Goal: Task Accomplishment & Management: Complete application form

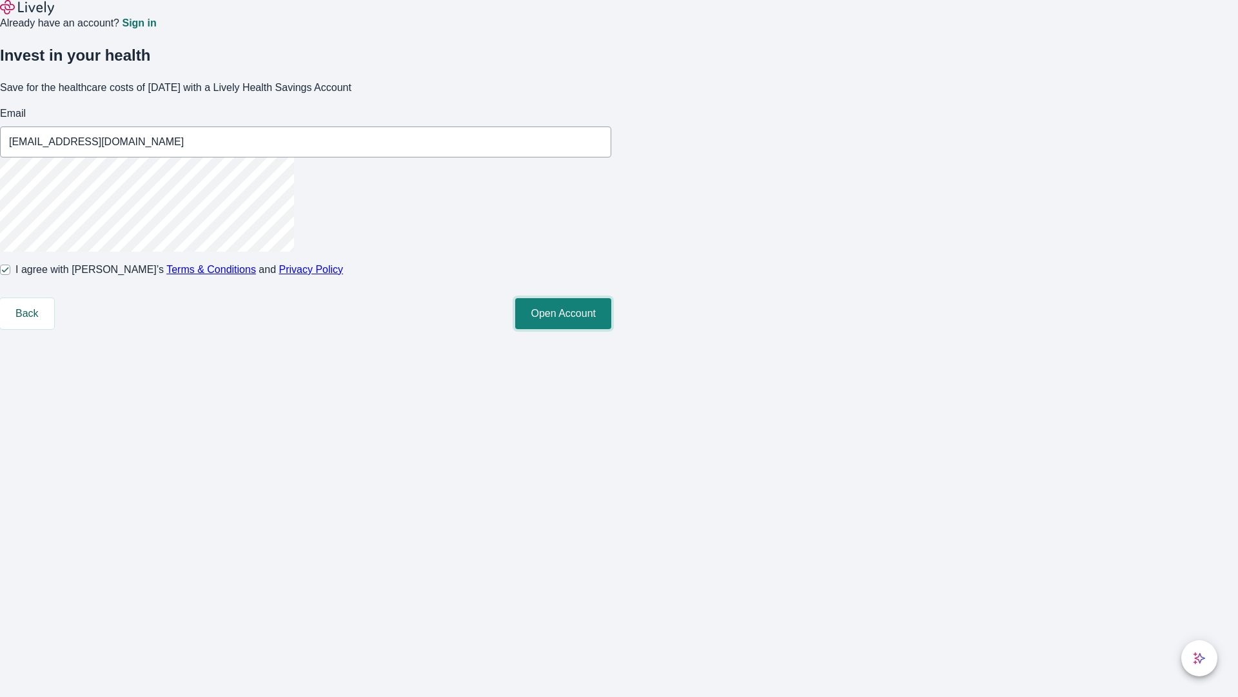
click at [611, 329] on button "Open Account" at bounding box center [563, 313] width 96 height 31
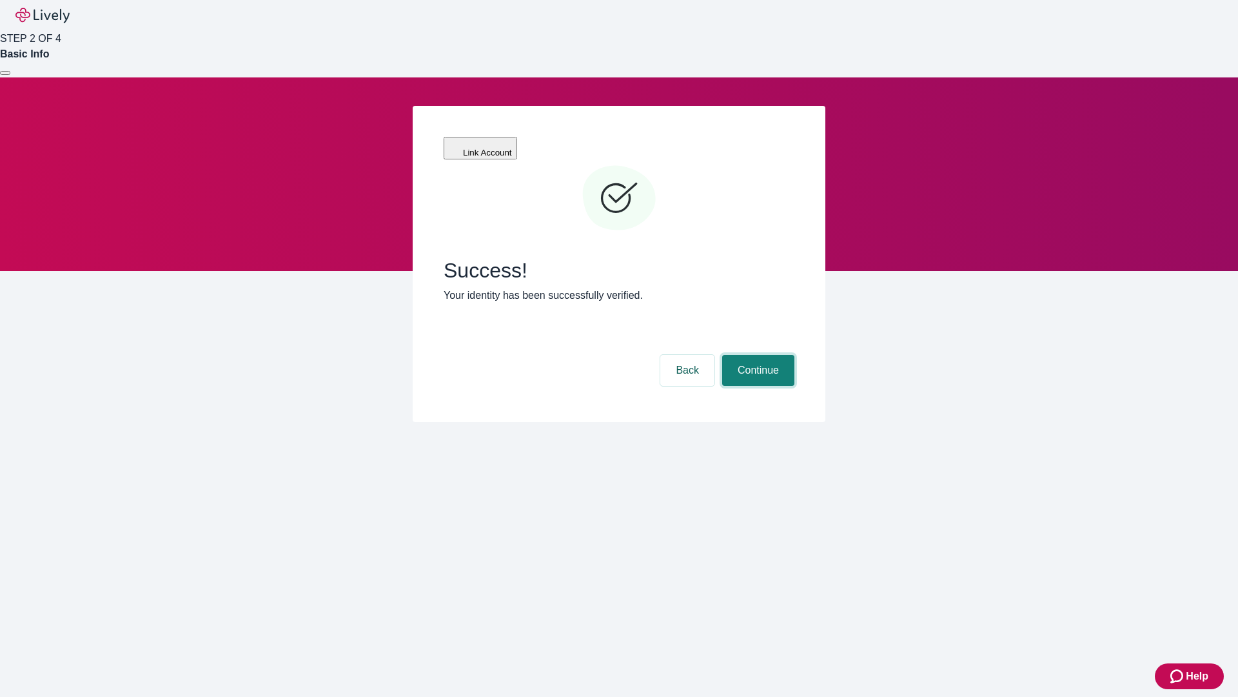
click at [757, 355] on button "Continue" at bounding box center [758, 370] width 72 height 31
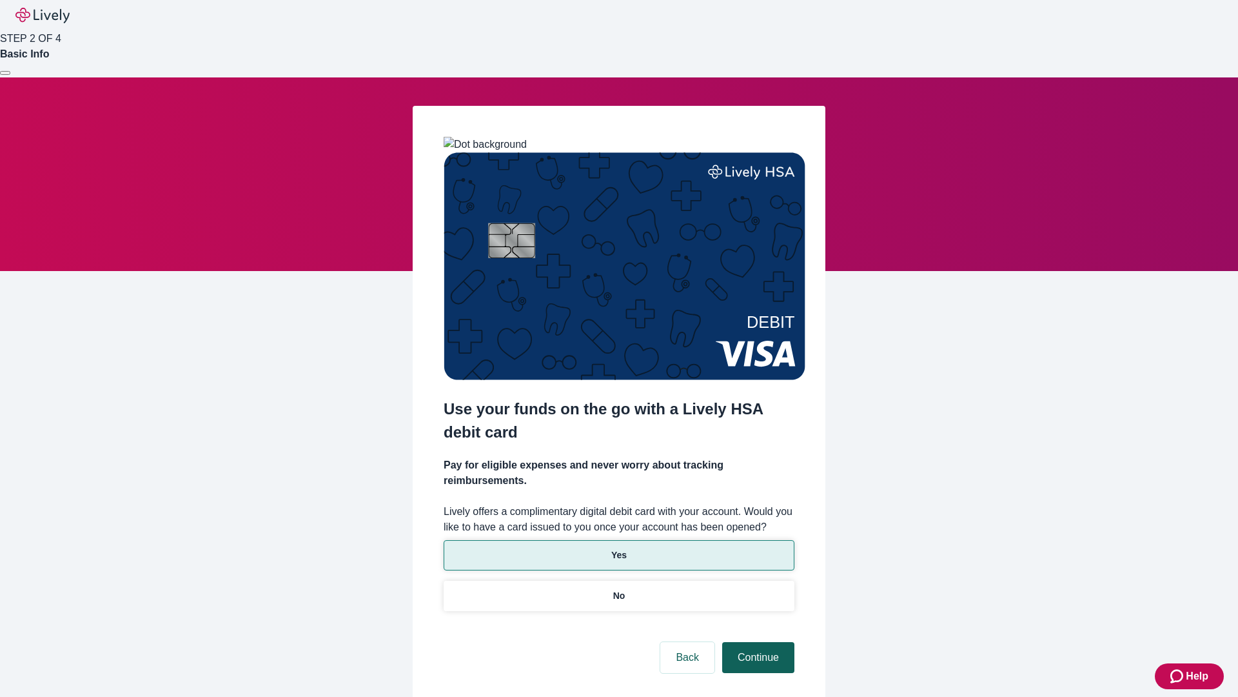
click at [619, 589] on p "No" at bounding box center [619, 596] width 12 height 14
click at [757, 642] on button "Continue" at bounding box center [758, 657] width 72 height 31
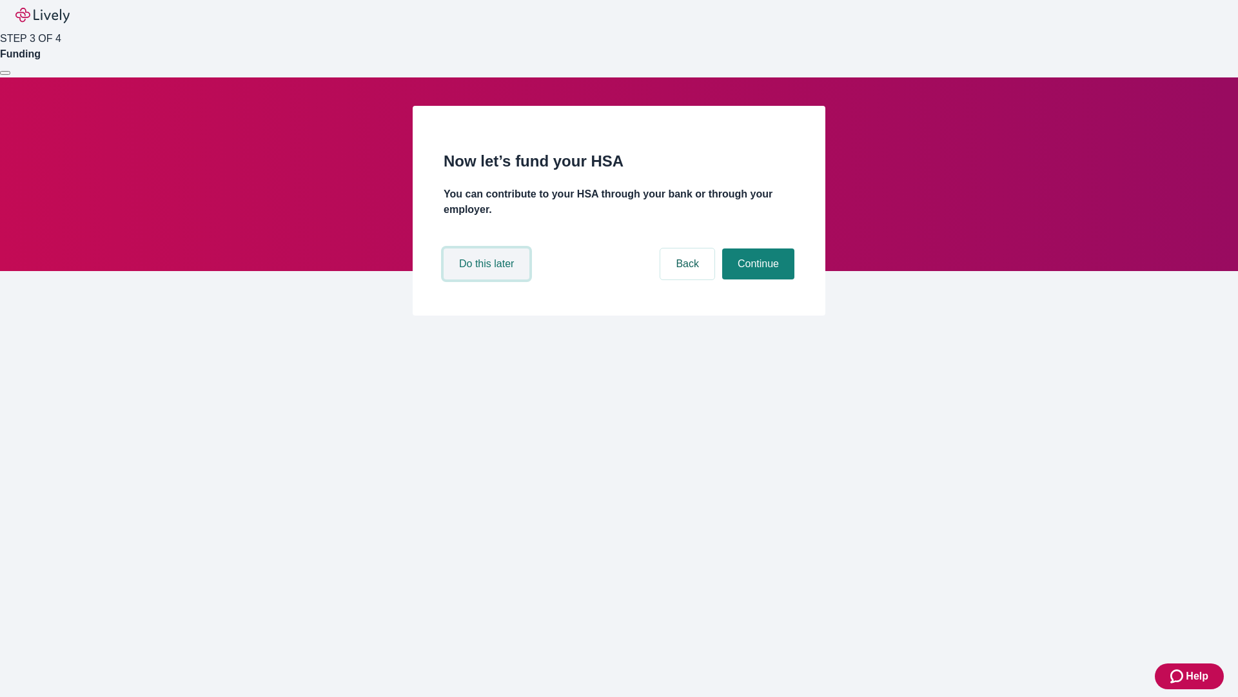
click at [488, 279] on button "Do this later" at bounding box center [487, 263] width 86 height 31
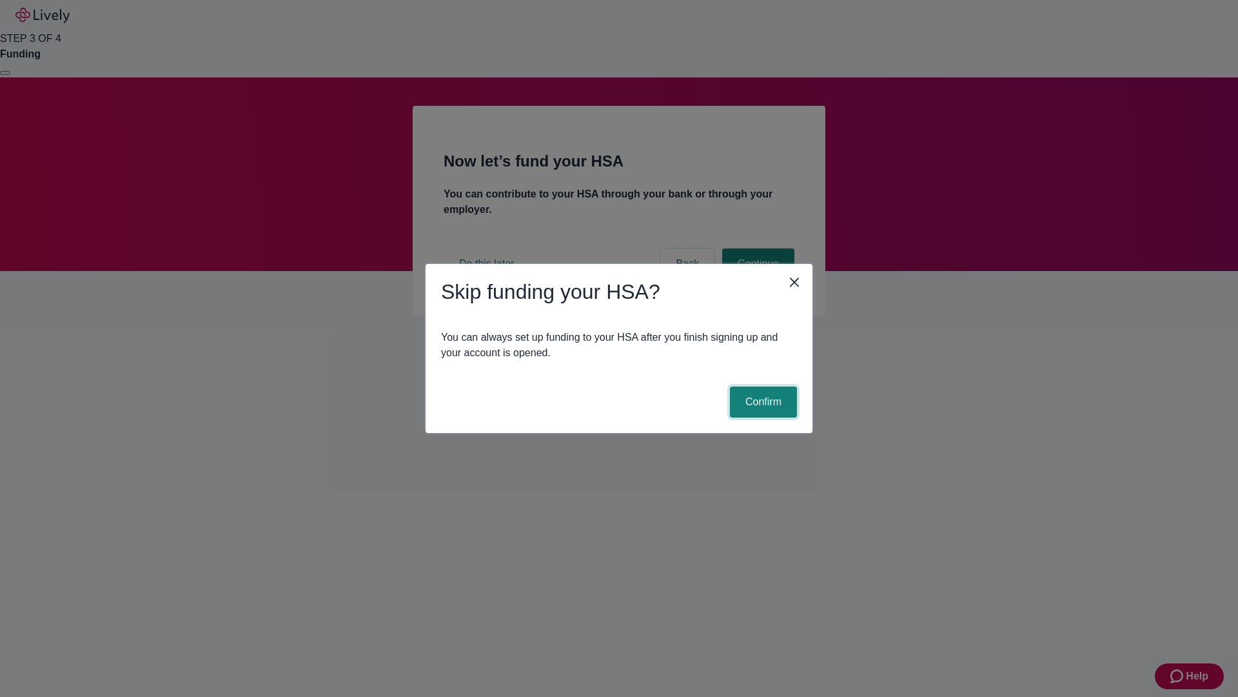
click at [762, 402] on button "Confirm" at bounding box center [763, 401] width 67 height 31
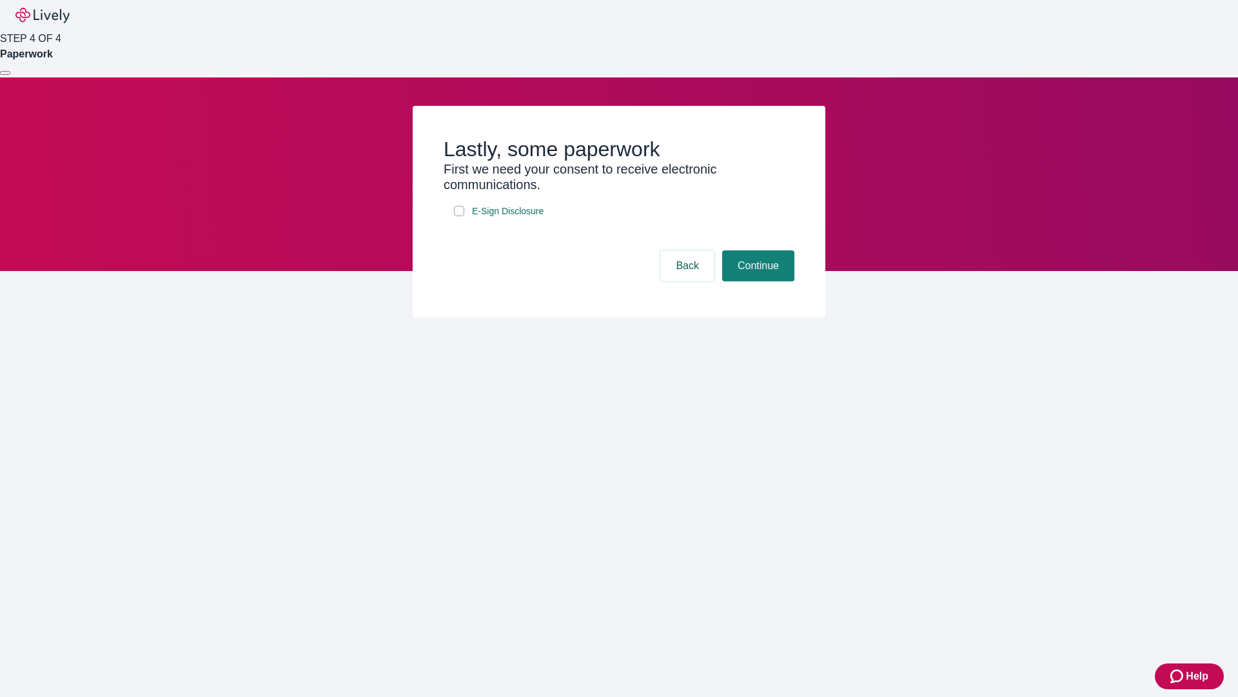
click at [459, 216] on input "E-Sign Disclosure" at bounding box center [459, 211] width 10 height 10
checkbox input "true"
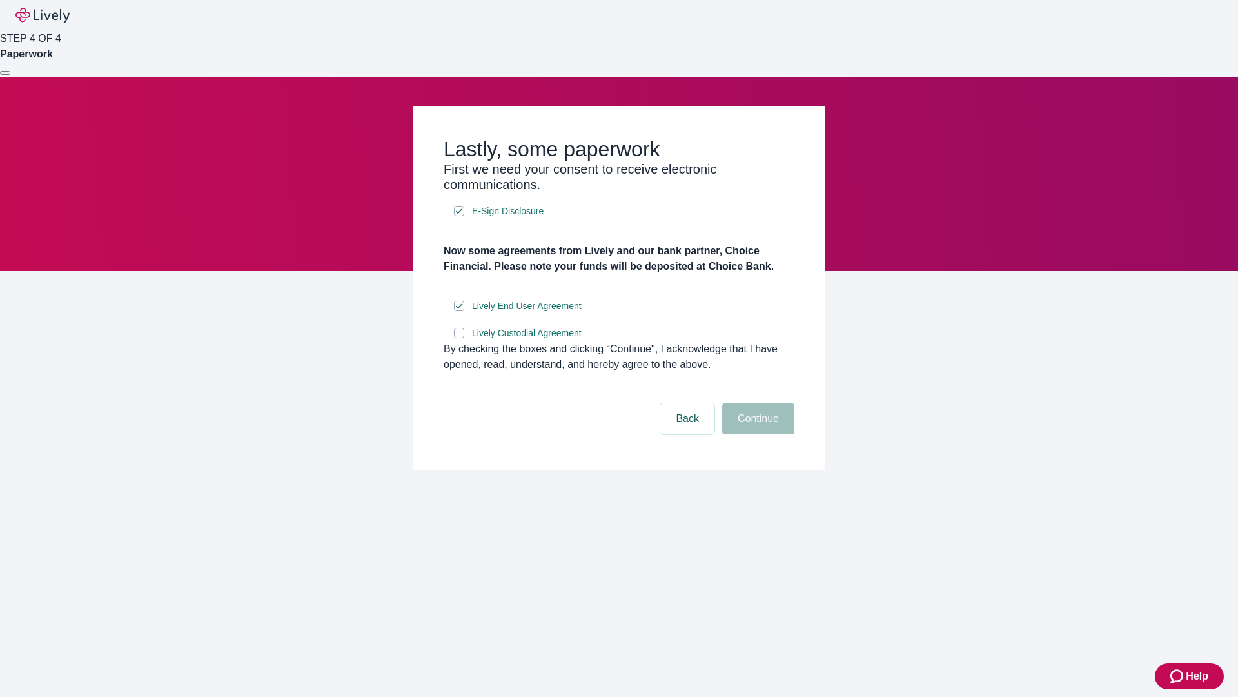
click at [459, 338] on input "Lively Custodial Agreement" at bounding box center [459, 333] width 10 height 10
checkbox input "true"
click at [757, 434] on button "Continue" at bounding box center [758, 418] width 72 height 31
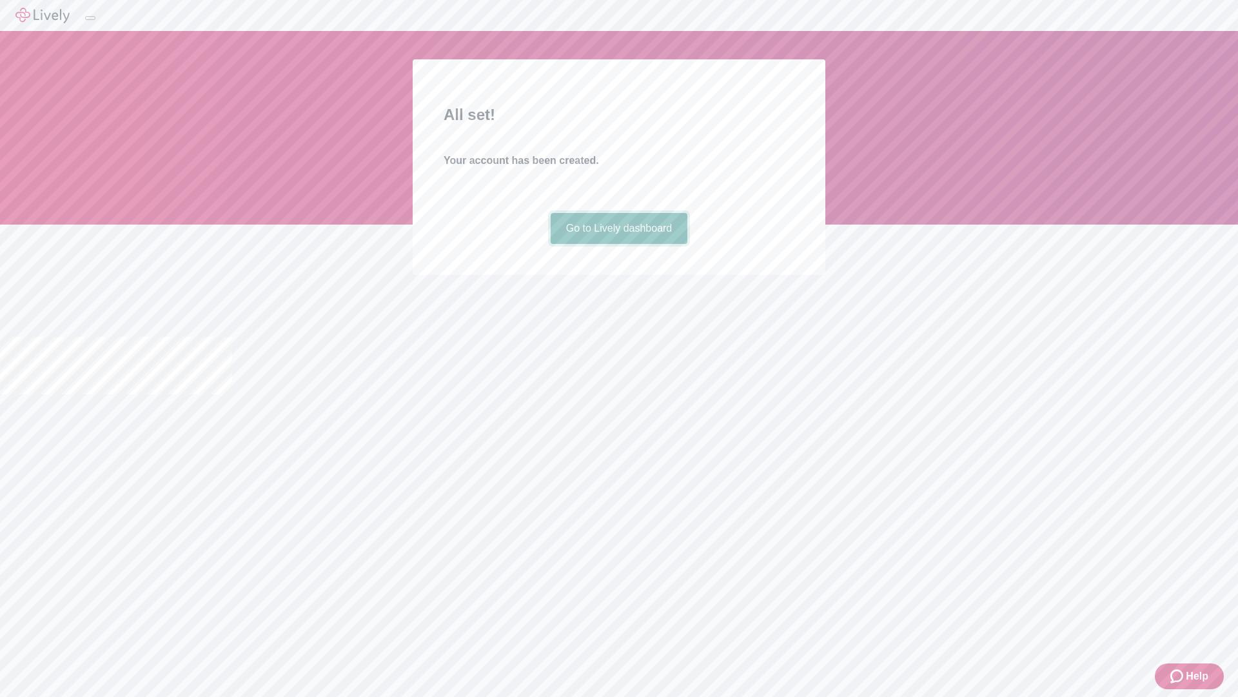
click at [619, 244] on link "Go to Lively dashboard" at bounding box center [619, 228] width 137 height 31
